Goal: Task Accomplishment & Management: Manage account settings

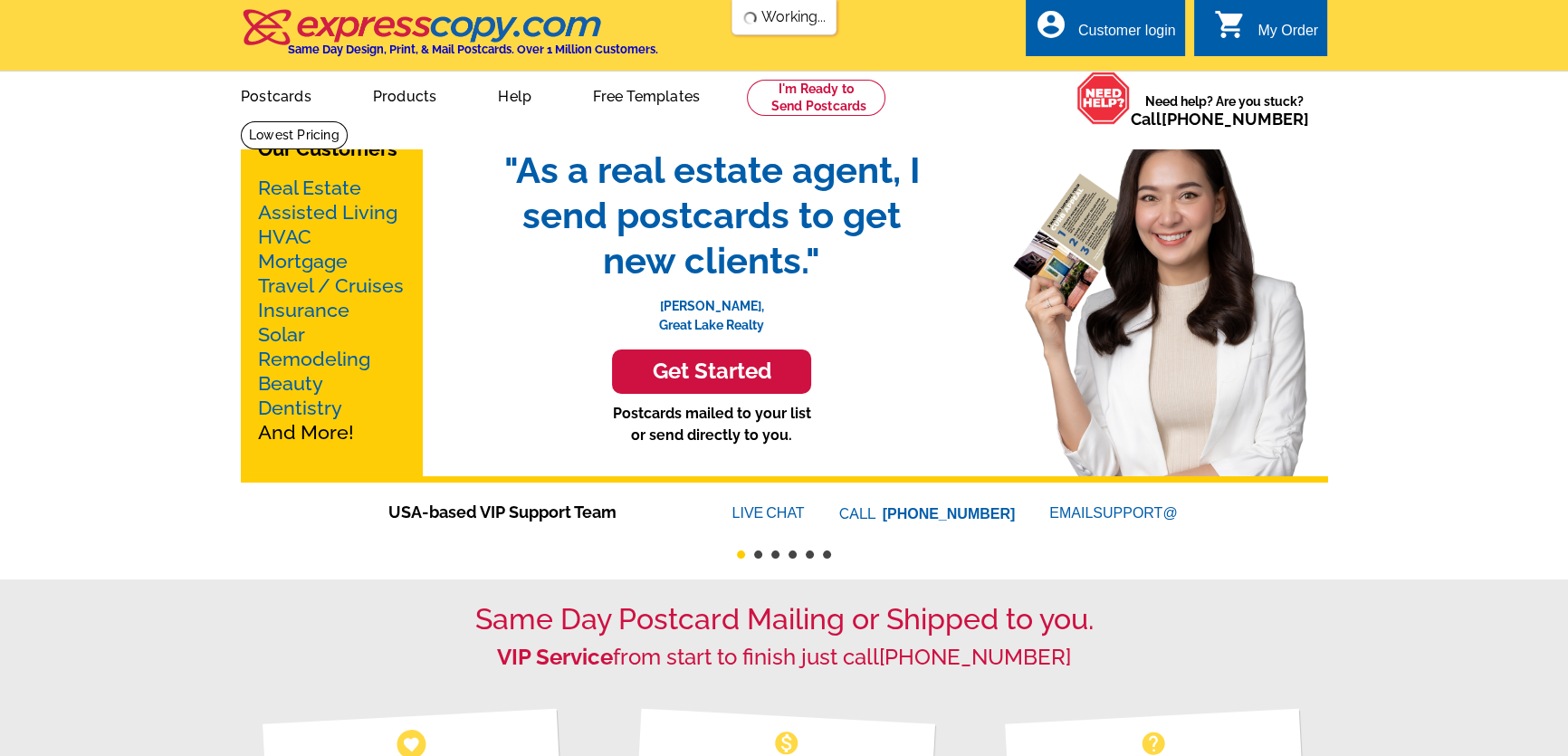
click at [1140, 26] on div "Customer login" at bounding box center [1126, 35] width 98 height 25
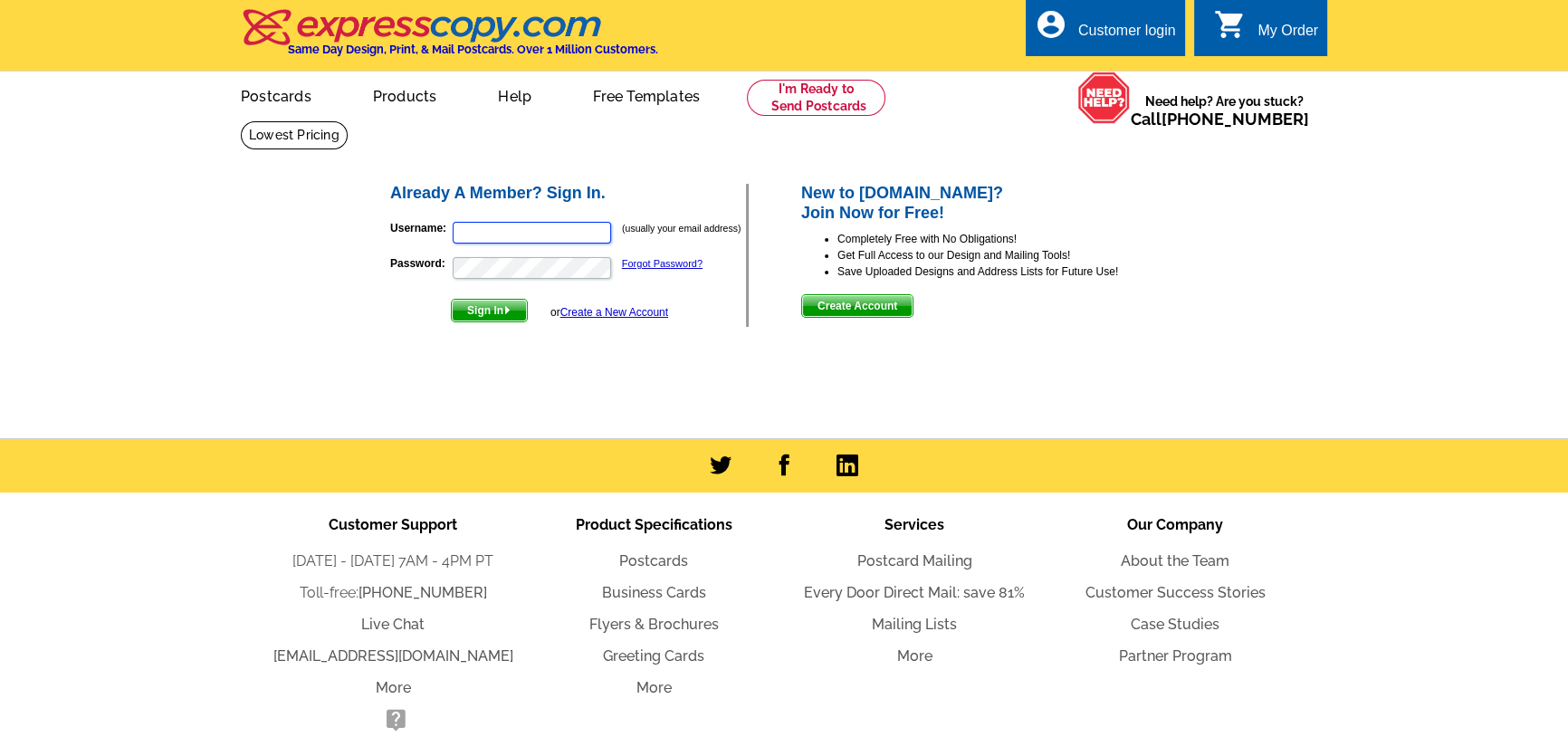
type input "[PERSON_NAME][EMAIL_ADDRESS][DOMAIN_NAME]"
click at [494, 318] on span "Sign In" at bounding box center [489, 310] width 75 height 22
